Goal: Use online tool/utility: Use online tool/utility

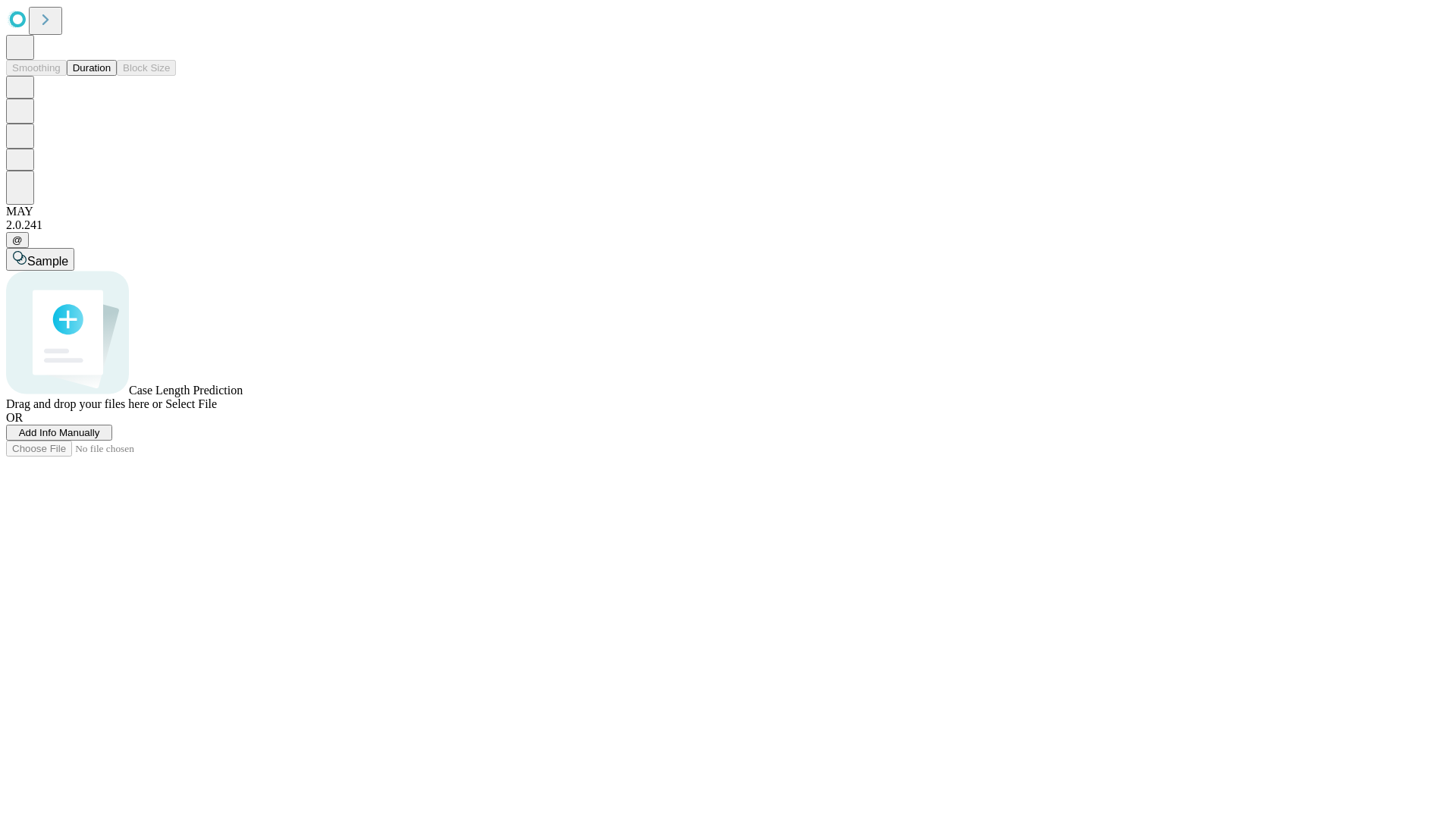
click at [217, 410] on span "Select File" at bounding box center [191, 404] width 52 height 13
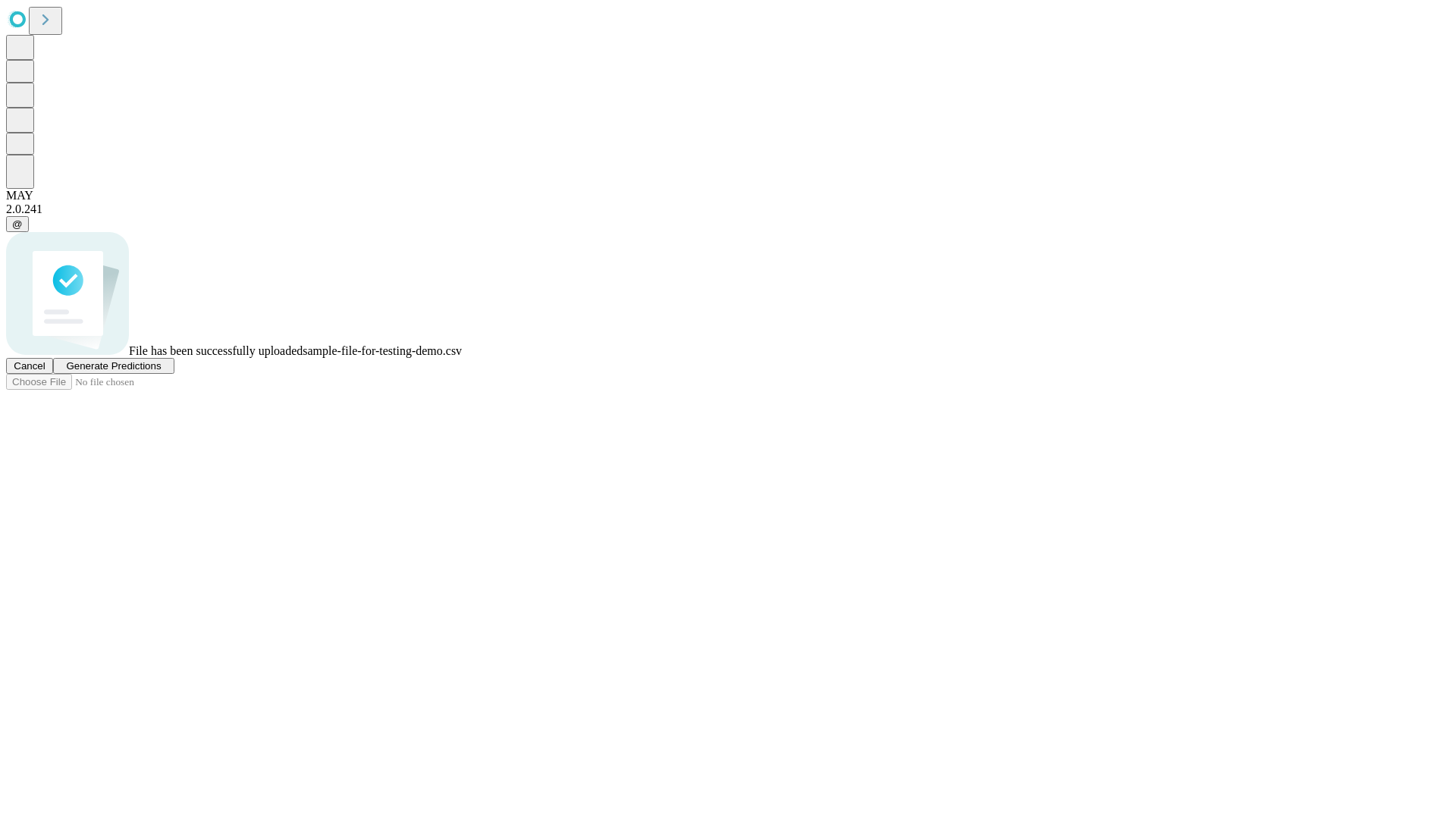
click at [161, 371] on span "Generate Predictions" at bounding box center [113, 366] width 95 height 11
